Goal: Check status: Check status

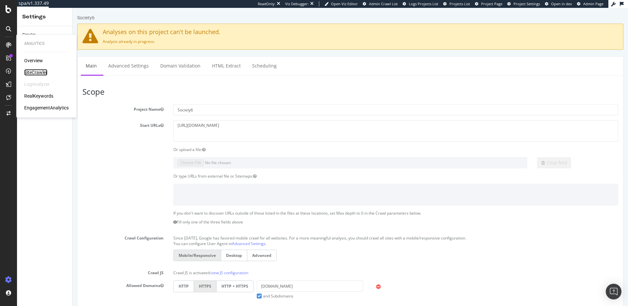
click at [35, 72] on div "SiteCrawler" at bounding box center [35, 72] width 23 height 7
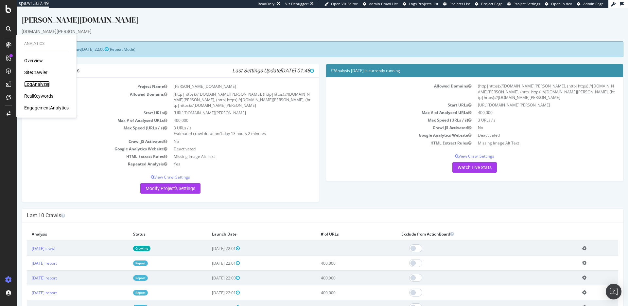
click at [37, 82] on div "LogAnalyzer" at bounding box center [37, 84] width 26 height 7
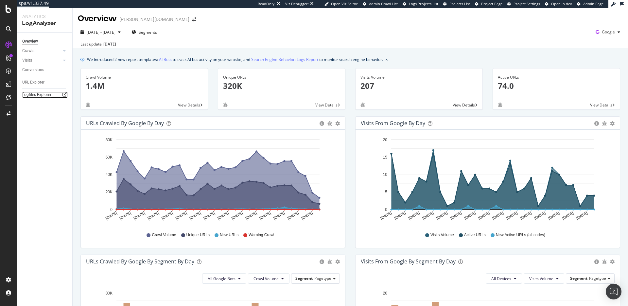
click at [36, 92] on div "Logfiles Explorer" at bounding box center [36, 94] width 29 height 7
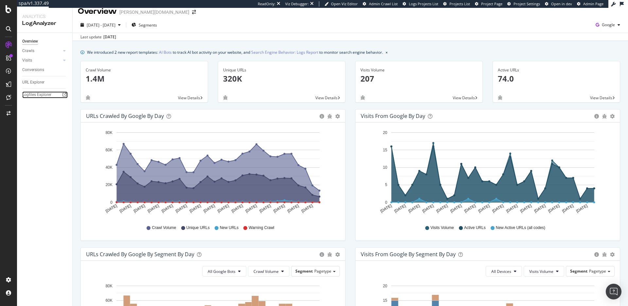
scroll to position [8, 0]
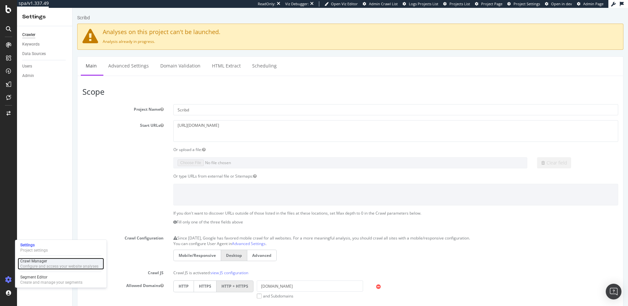
click at [40, 265] on div "Configure and access your website analyses" at bounding box center [59, 266] width 78 height 5
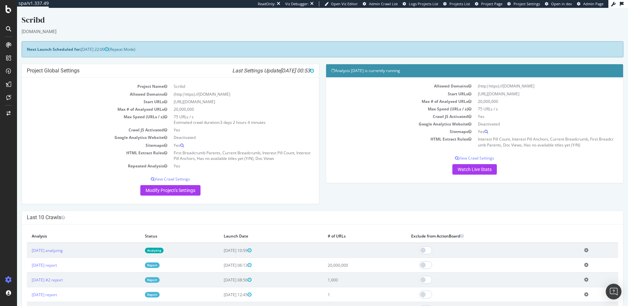
scroll to position [3, 0]
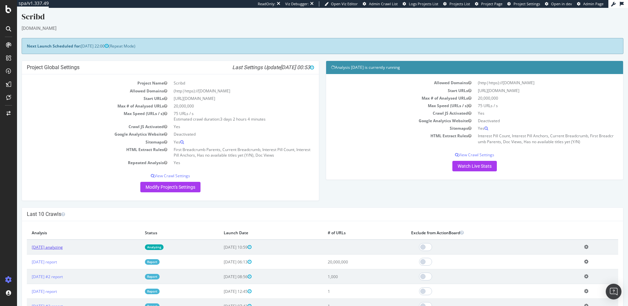
click at [62, 248] on link "2025 Sep. 24th analyzing" at bounding box center [47, 247] width 31 height 6
